Goal: Task Accomplishment & Management: Manage account settings

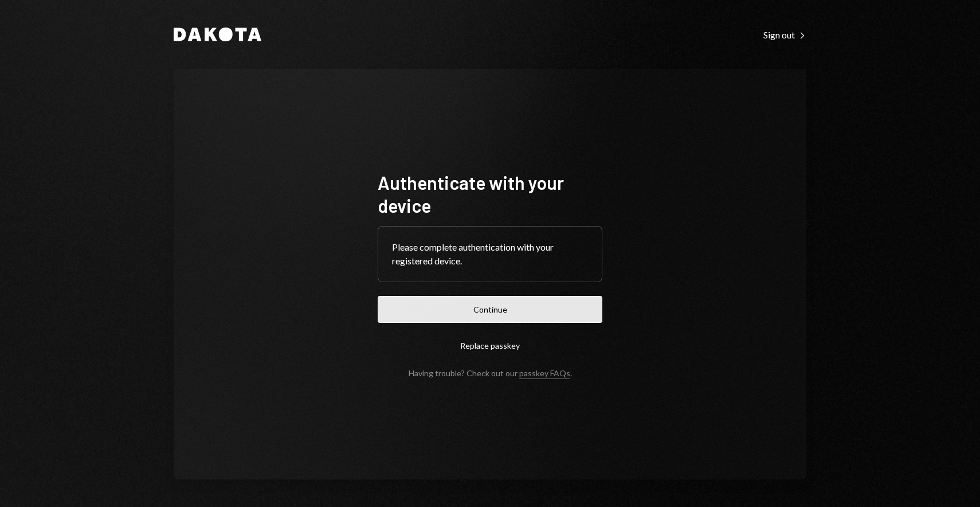
click at [488, 315] on button "Continue" at bounding box center [490, 309] width 225 height 27
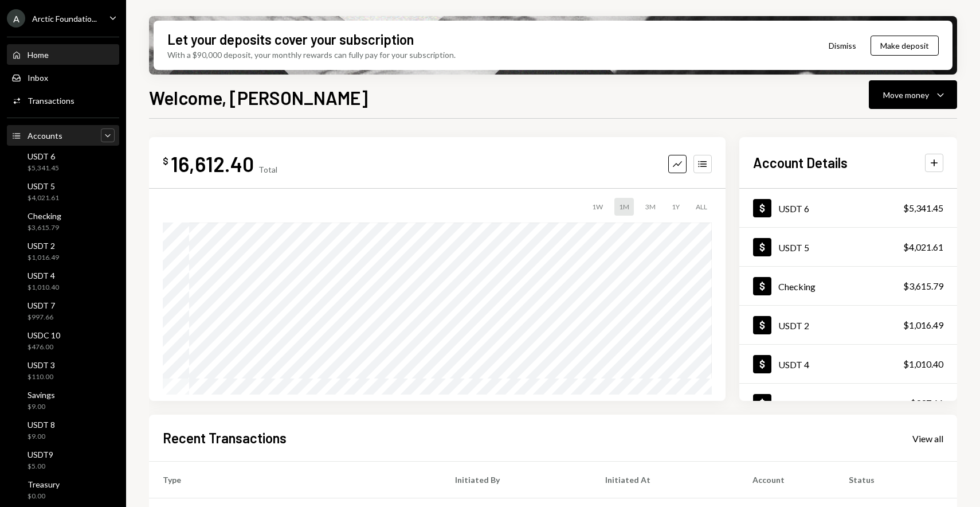
click at [102, 140] on icon "Caret Down" at bounding box center [107, 135] width 11 height 11
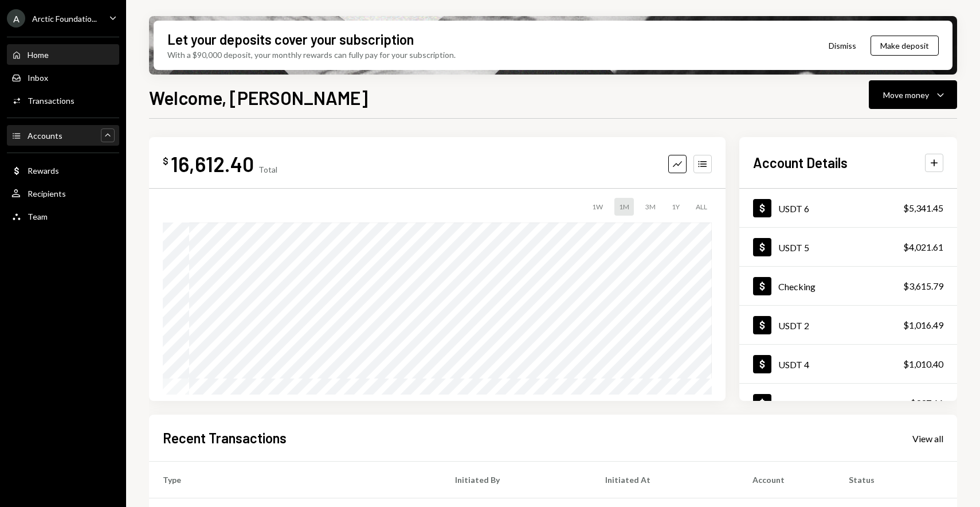
click at [110, 135] on icon "Caret Up" at bounding box center [107, 135] width 11 height 11
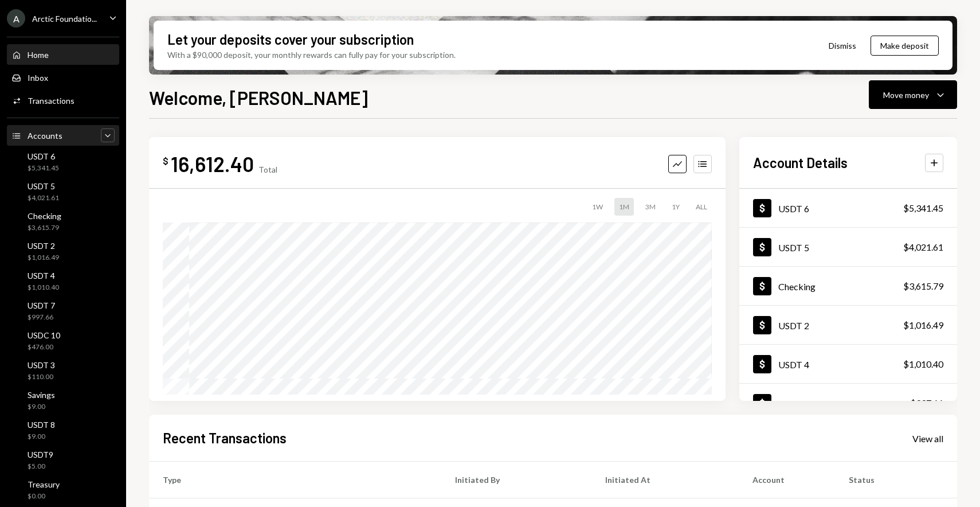
click at [37, 136] on div "Accounts" at bounding box center [45, 136] width 35 height 10
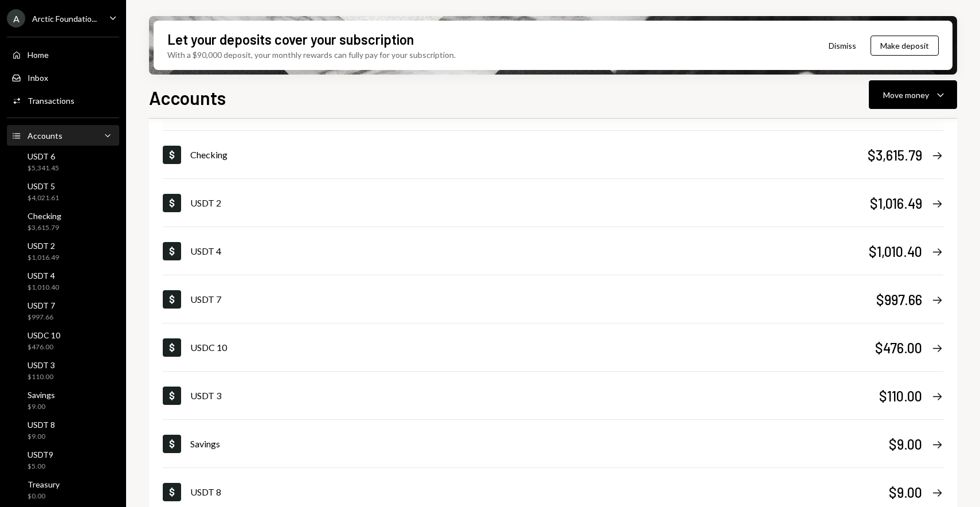
scroll to position [440, 0]
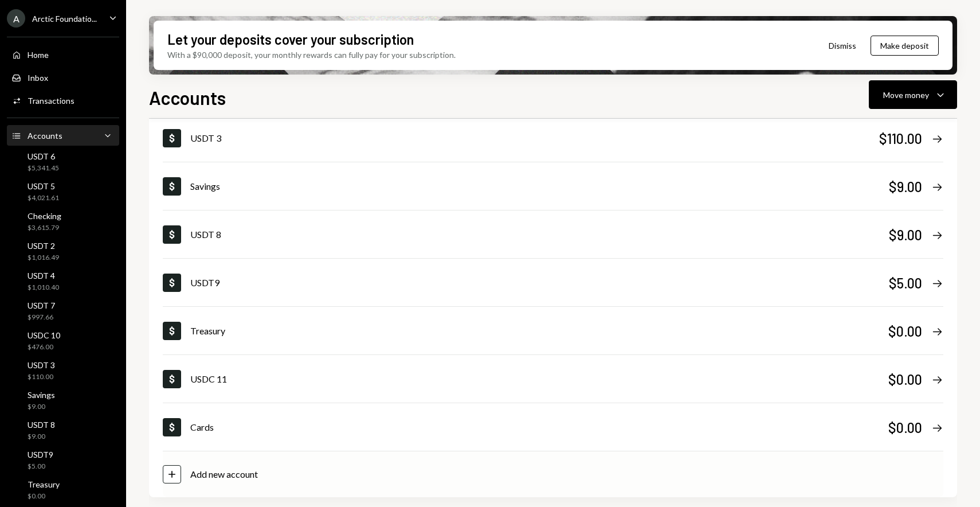
click at [244, 475] on div "Add new account" at bounding box center [224, 474] width 68 height 14
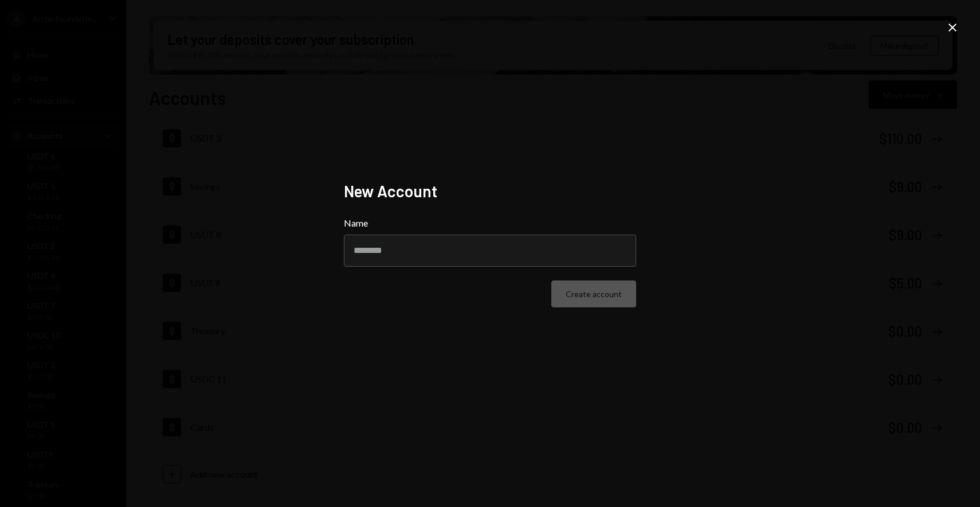
click at [605, 114] on div "New Account Name Create account Close" at bounding box center [490, 253] width 980 height 507
click at [958, 32] on icon "Close" at bounding box center [953, 28] width 14 height 14
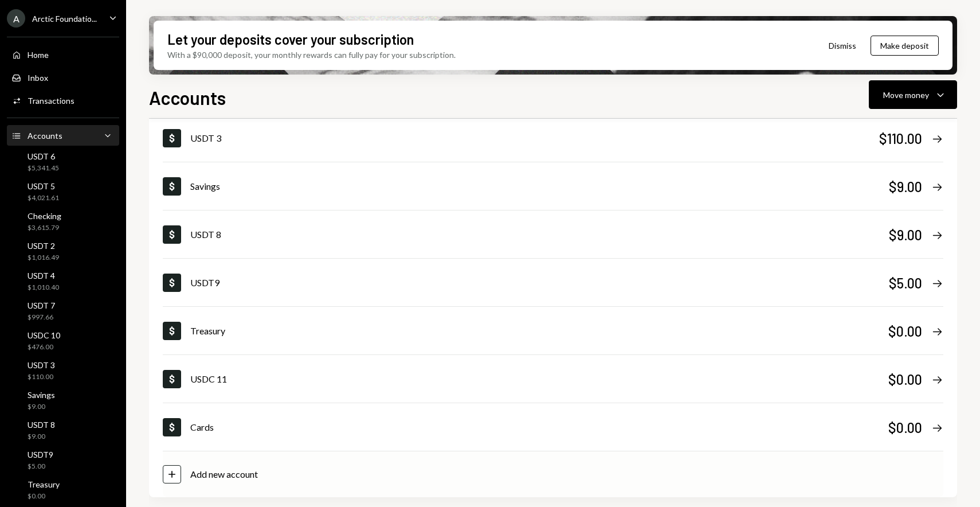
click at [213, 478] on div "Add new account" at bounding box center [224, 474] width 68 height 14
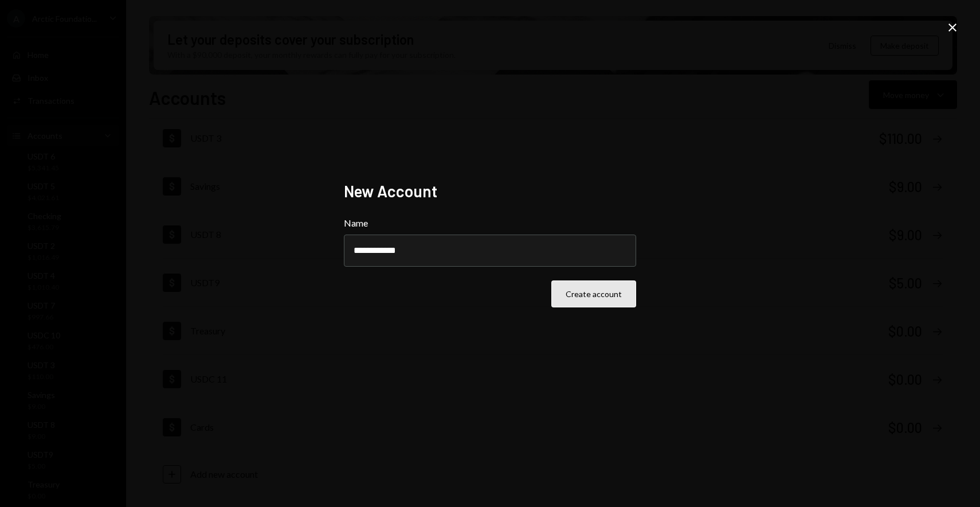
type input "**********"
click at [593, 290] on button "Create account" at bounding box center [594, 293] width 85 height 27
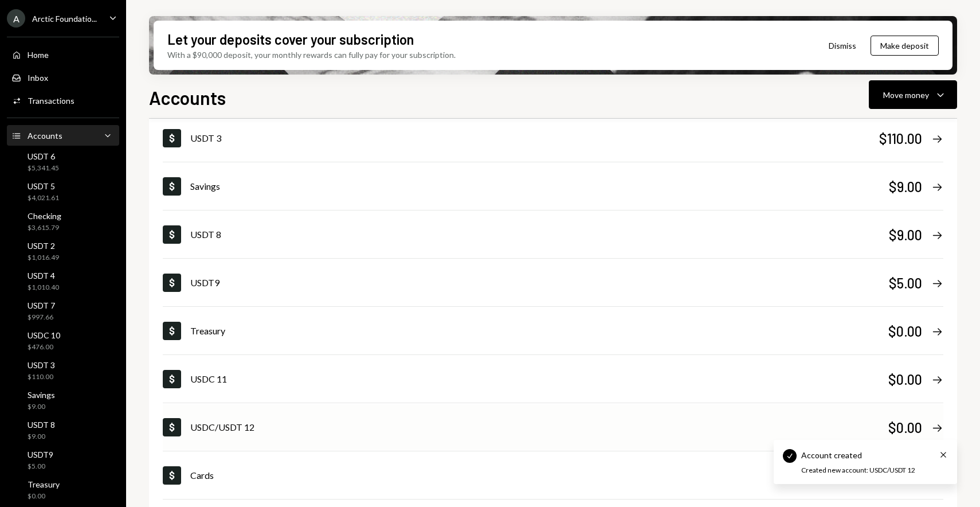
click at [591, 426] on div "USDC/USDT 12" at bounding box center [539, 427] width 698 height 14
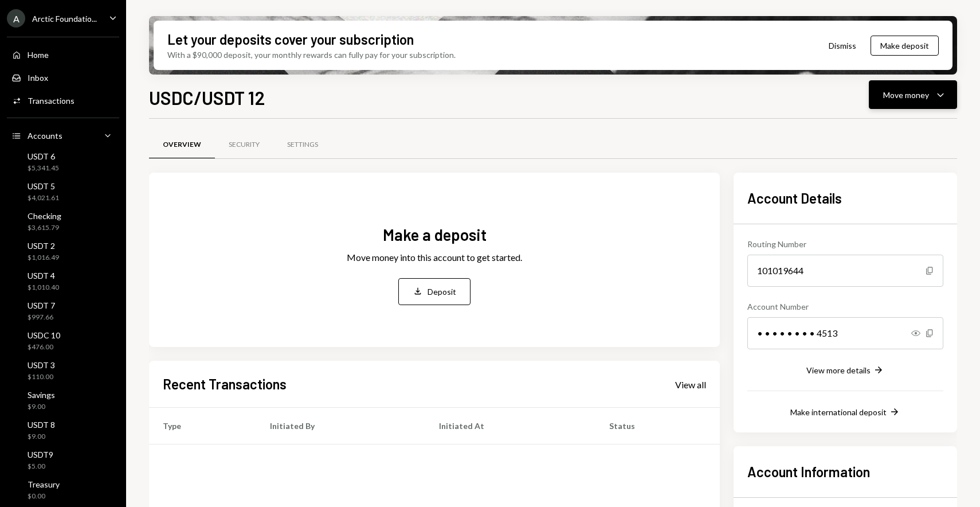
click at [939, 94] on icon "button" at bounding box center [940, 94] width 6 height 3
click at [888, 185] on div "Deposit" at bounding box center [904, 181] width 84 height 12
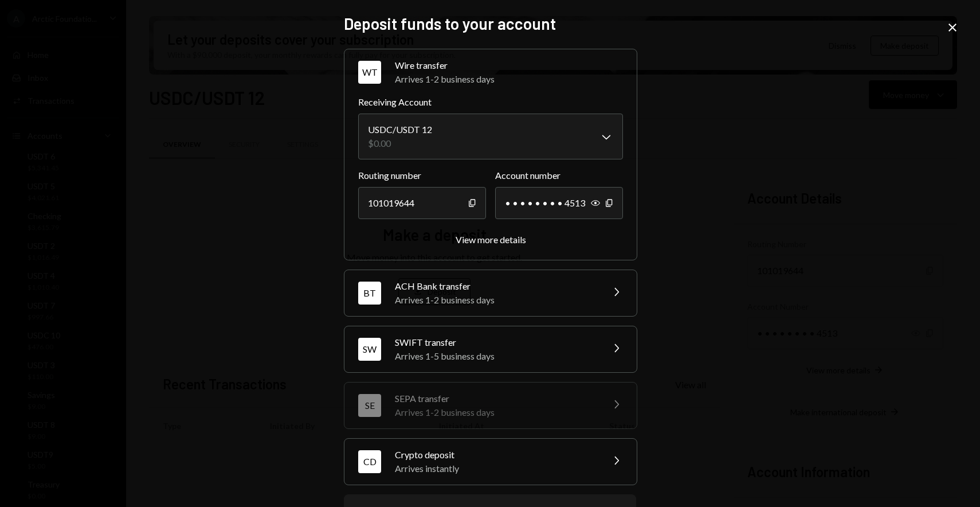
click at [459, 464] on div "Arrives instantly" at bounding box center [495, 469] width 201 height 14
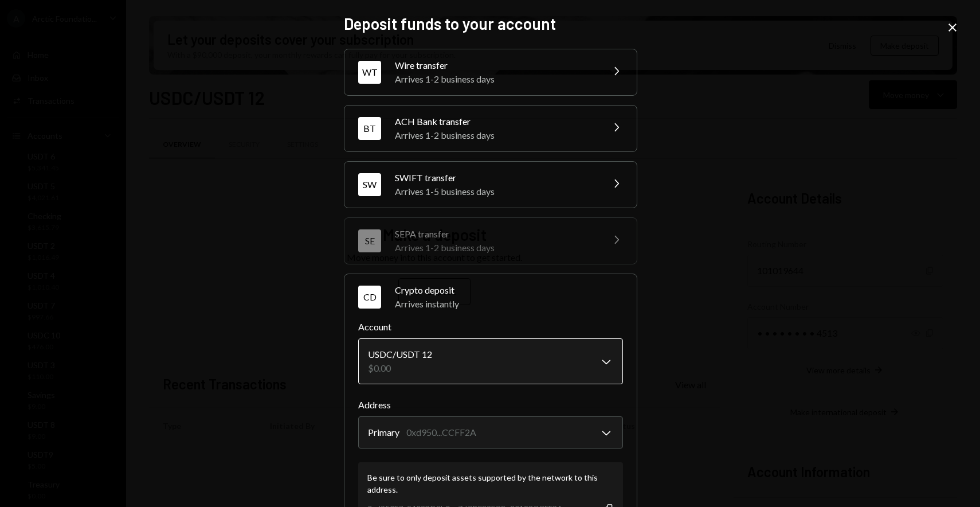
scroll to position [101, 0]
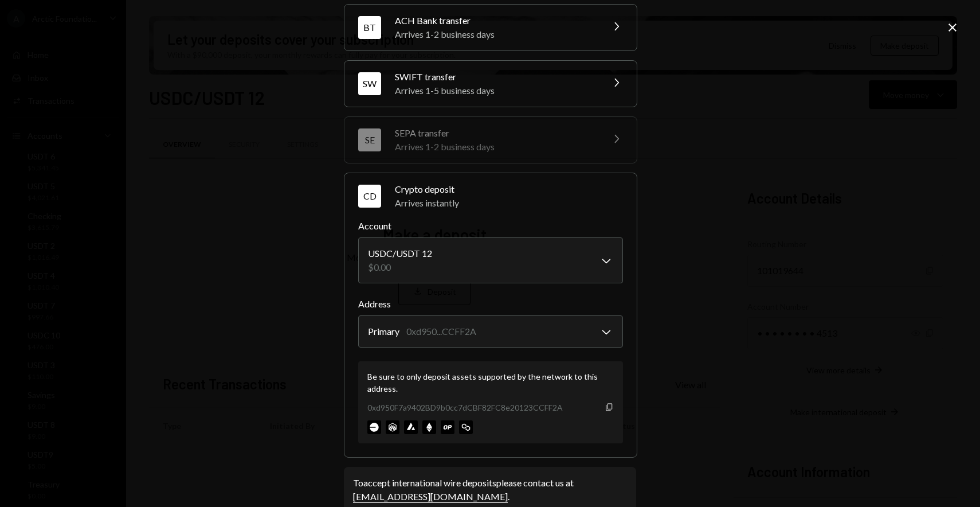
click at [605, 406] on icon "Copy" at bounding box center [609, 406] width 9 height 9
click at [314, 126] on div "**********" at bounding box center [490, 253] width 980 height 507
click at [957, 27] on icon "Close" at bounding box center [953, 28] width 14 height 14
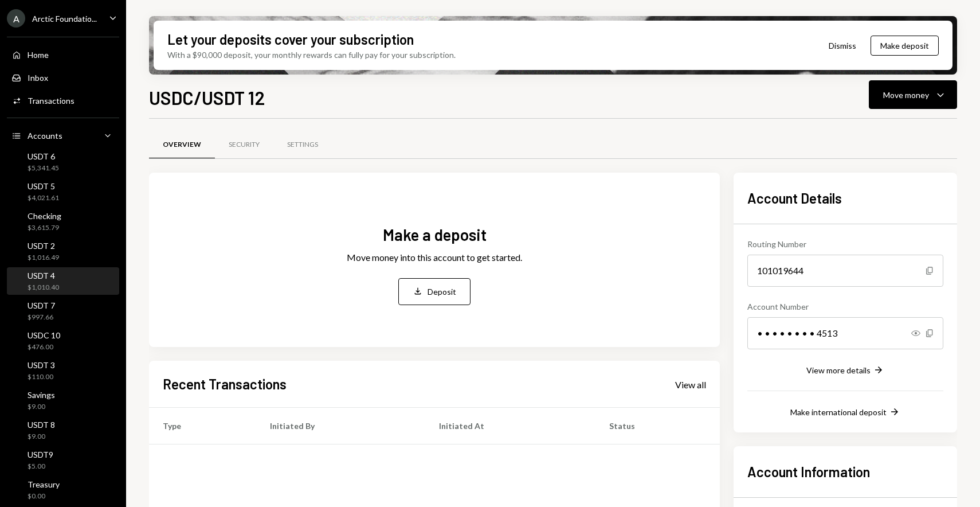
scroll to position [170, 0]
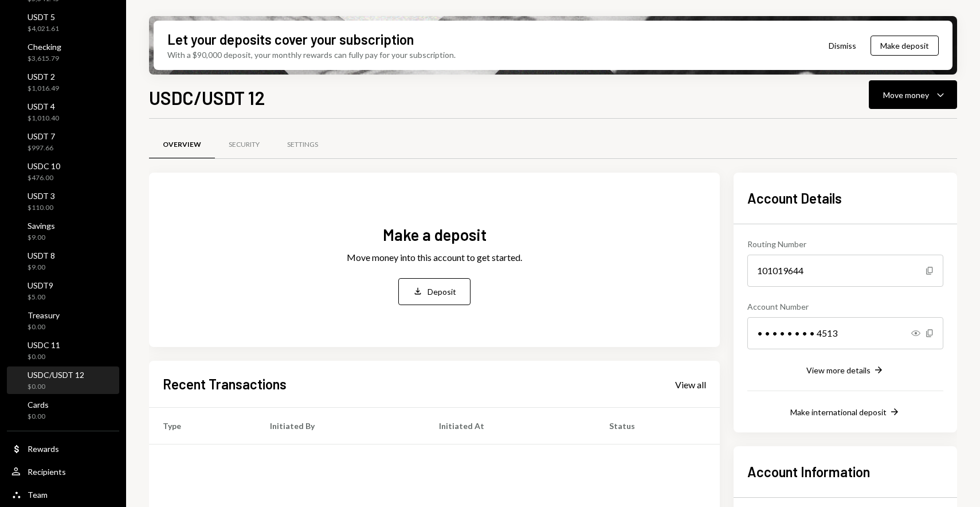
click at [64, 374] on div "USDC/USDT 12" at bounding box center [56, 375] width 57 height 10
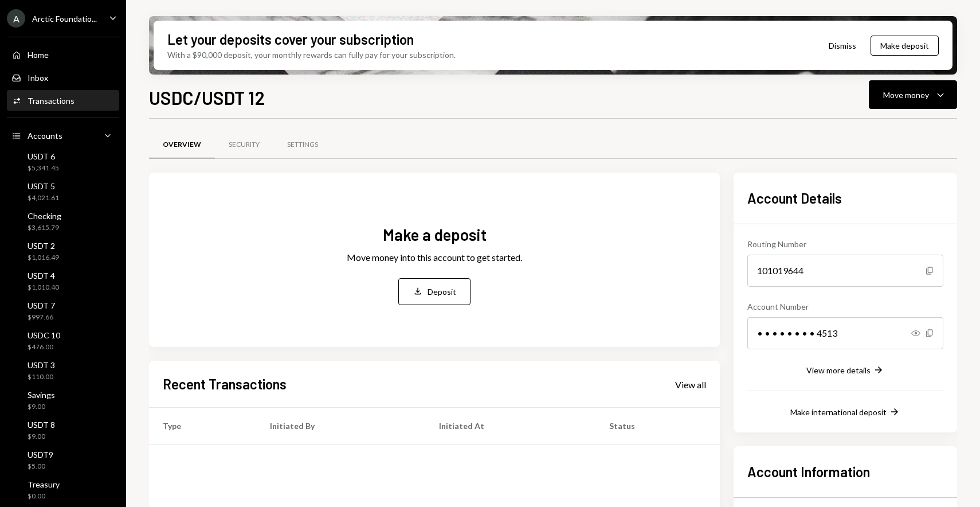
click at [72, 94] on div "Activities Transactions" at bounding box center [62, 100] width 103 height 19
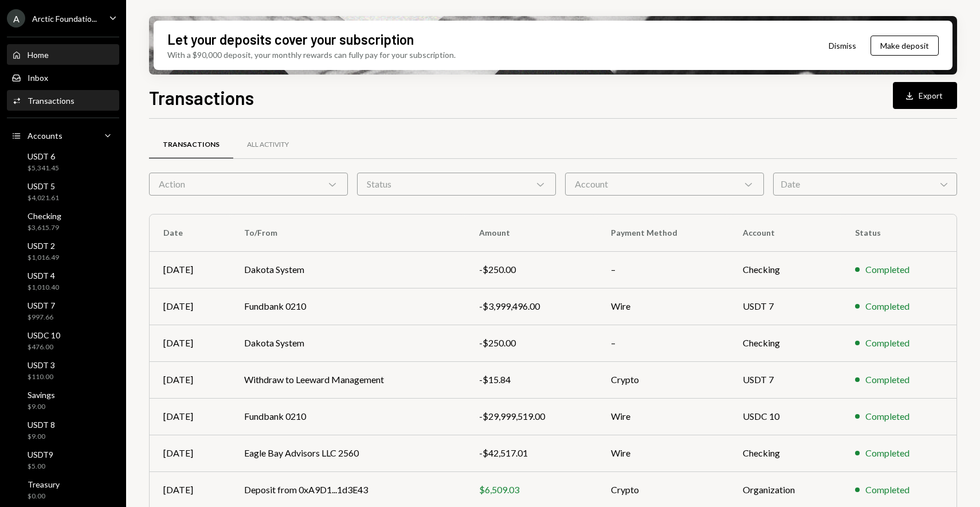
click at [53, 56] on div "Home Home" at bounding box center [62, 55] width 103 height 10
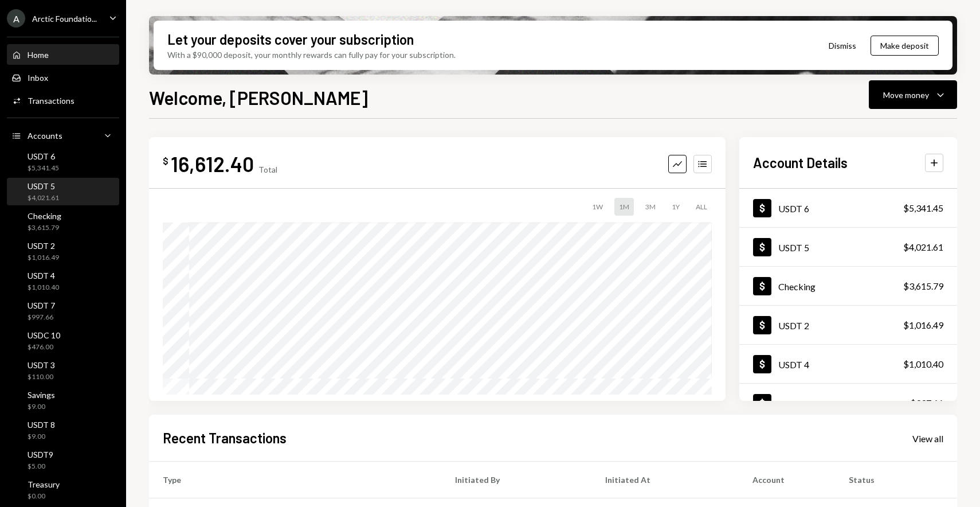
scroll to position [170, 0]
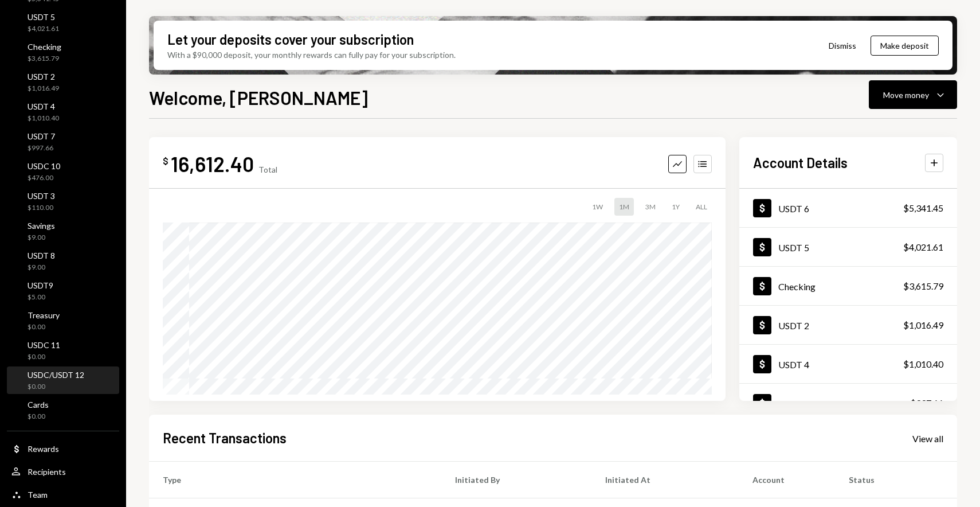
click at [53, 377] on div "USDC/USDT 12" at bounding box center [56, 375] width 57 height 10
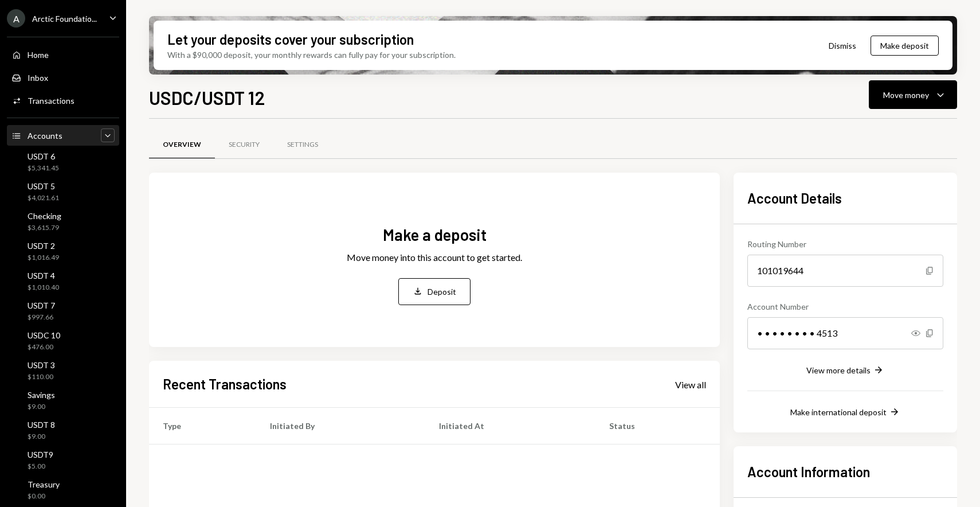
click at [104, 138] on icon "Caret Down" at bounding box center [107, 135] width 11 height 11
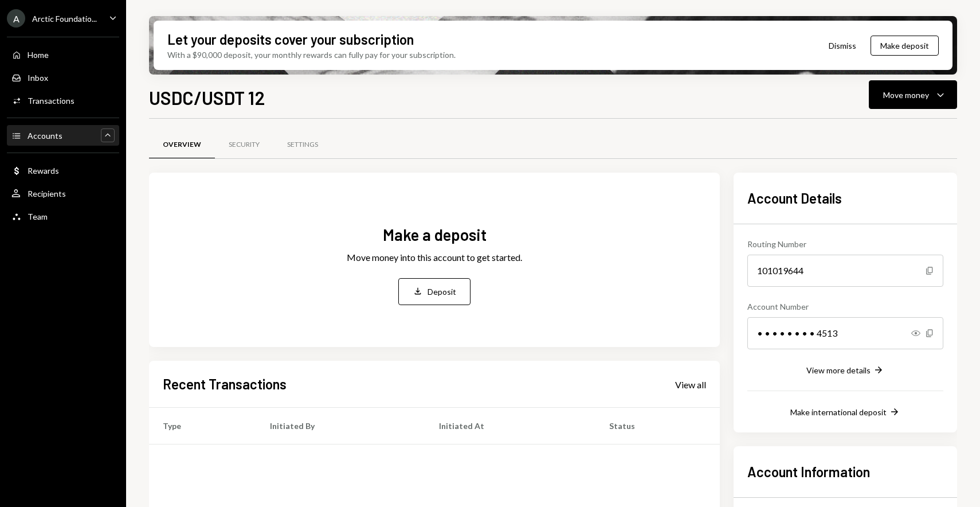
click at [17, 136] on icon "Main" at bounding box center [16, 135] width 7 height 5
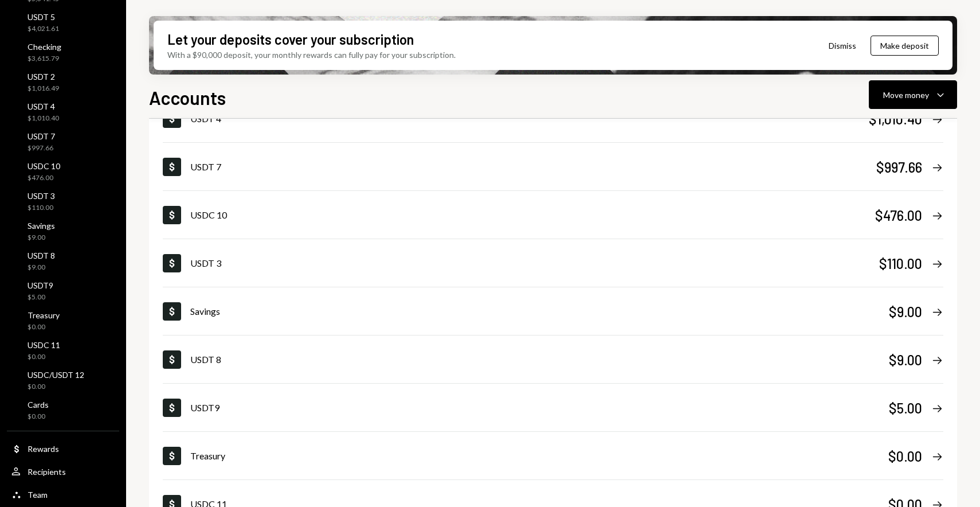
scroll to position [488, 0]
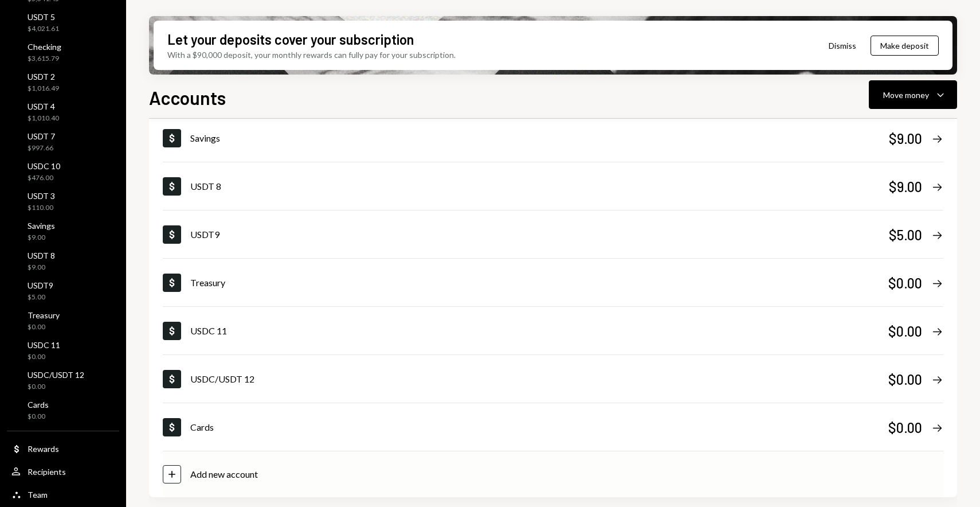
click at [240, 476] on div "Add new account" at bounding box center [224, 474] width 68 height 14
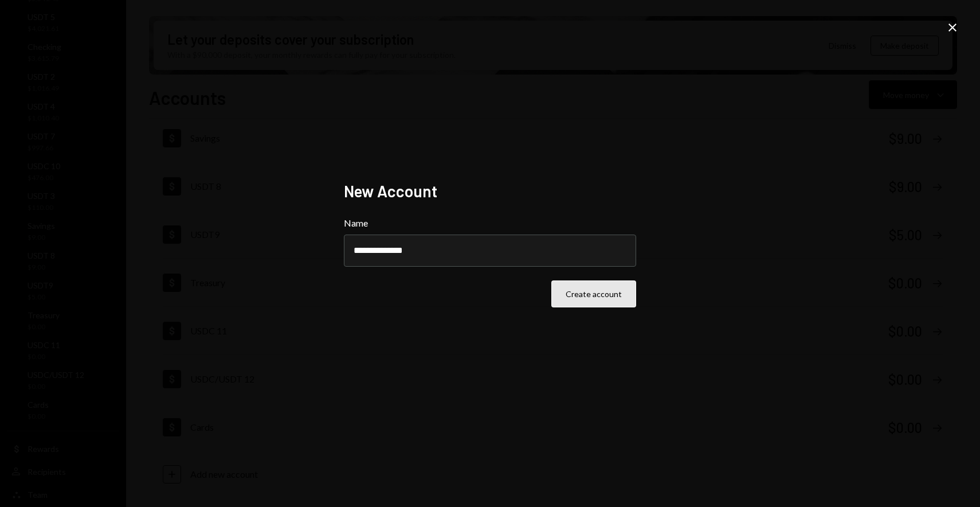
type input "**********"
click at [590, 296] on button "Create account" at bounding box center [594, 293] width 85 height 27
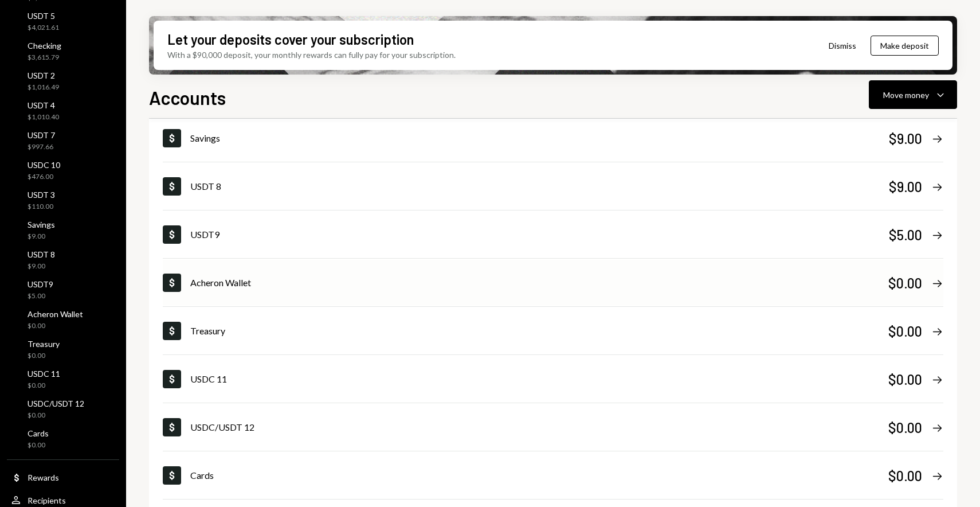
scroll to position [537, 0]
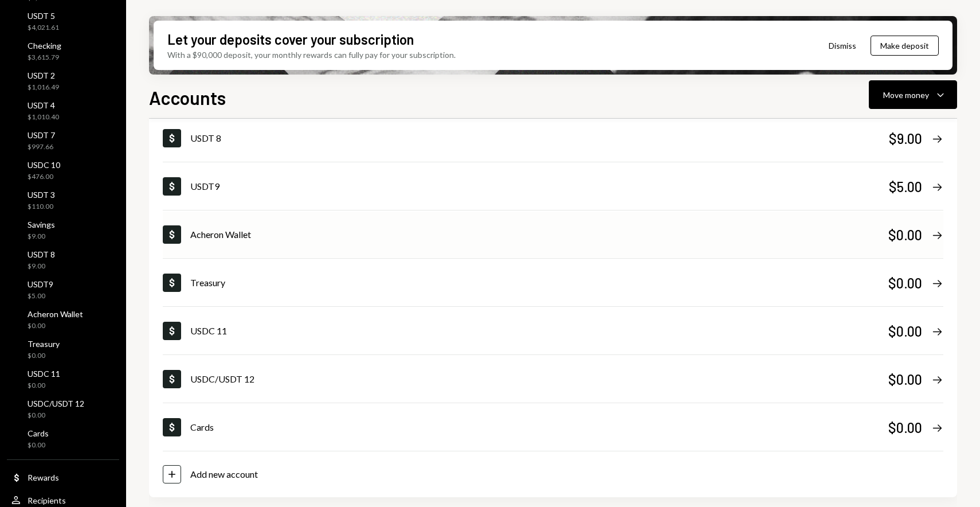
click at [436, 247] on div "Dollar Acheron Wallet $0.00 Right Arrow" at bounding box center [553, 235] width 781 height 46
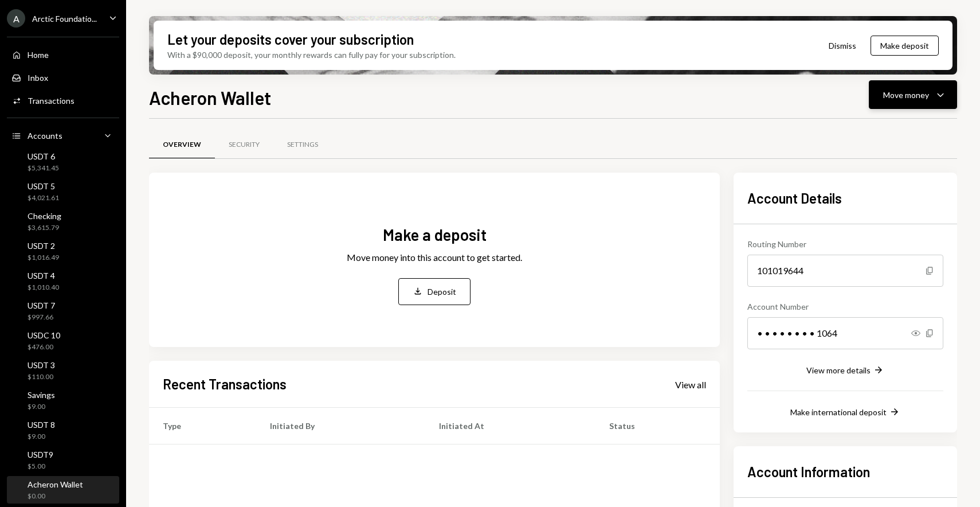
click at [941, 107] on button "Move money Caret Down" at bounding box center [913, 94] width 88 height 29
click at [902, 185] on div "Deposit" at bounding box center [904, 181] width 84 height 12
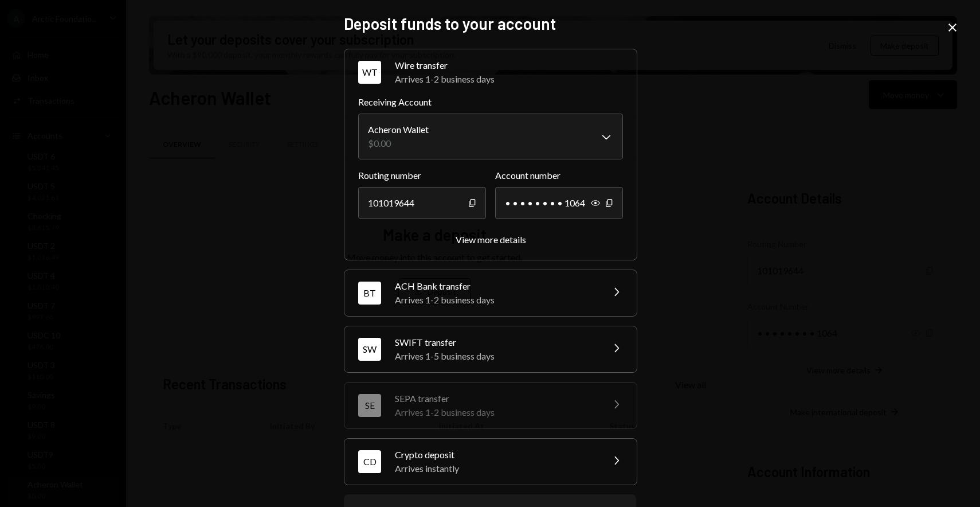
scroll to position [52, 0]
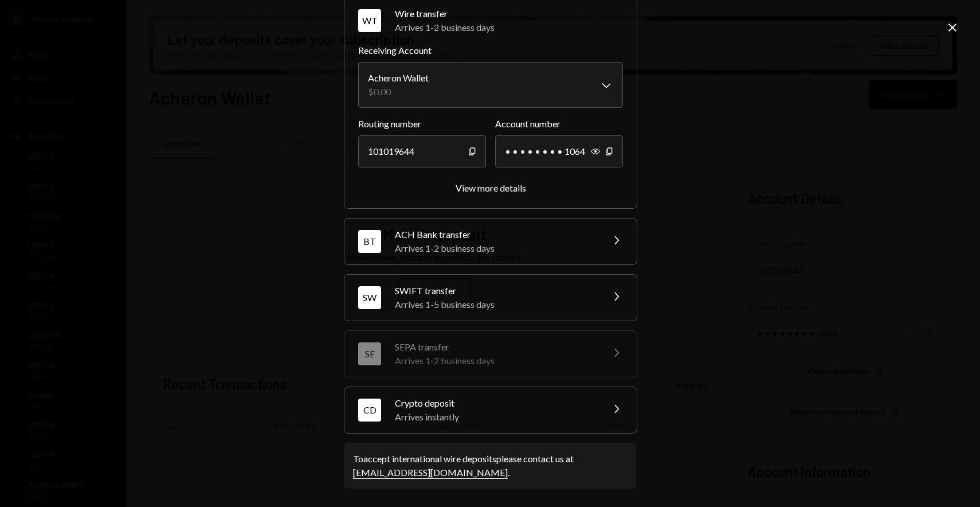
click at [543, 419] on div "Arrives instantly" at bounding box center [495, 417] width 201 height 14
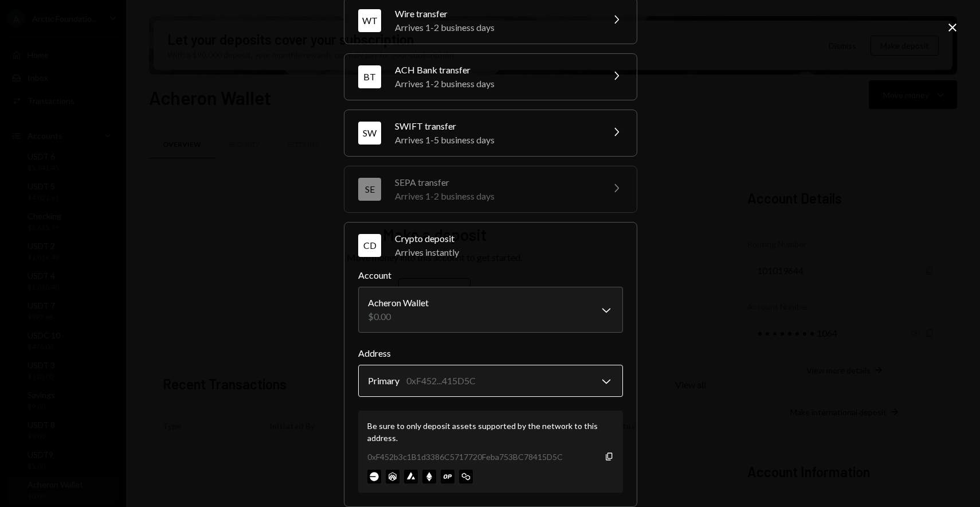
scroll to position [56, 0]
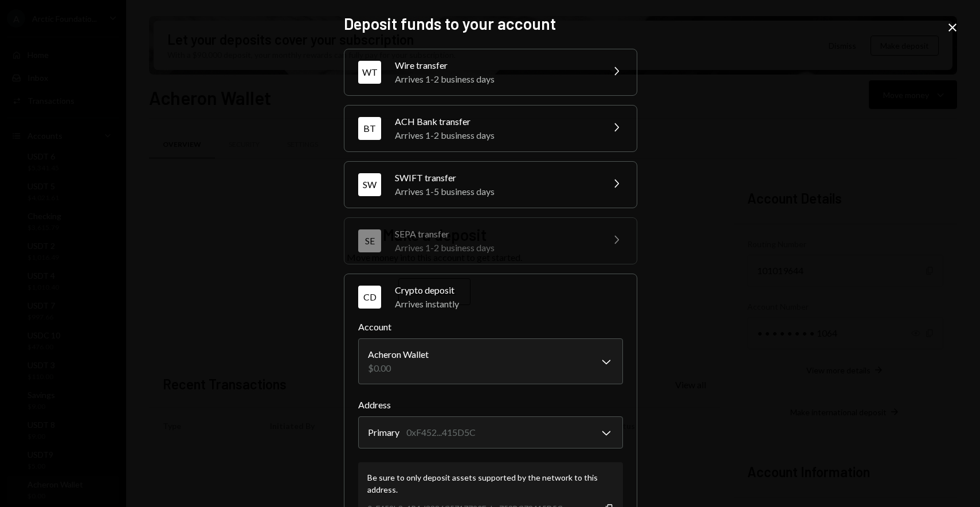
scroll to position [56, 0]
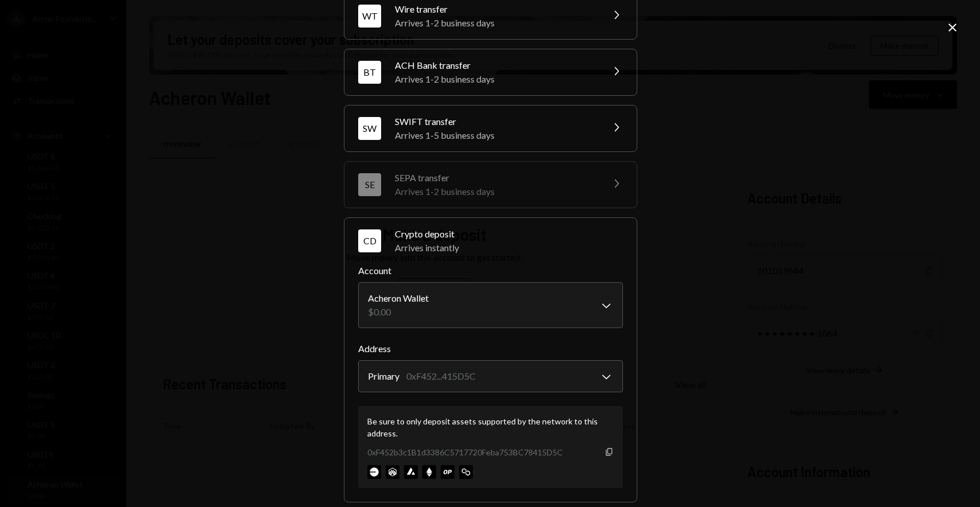
click at [606, 453] on icon "button" at bounding box center [609, 451] width 6 height 7
